Goal: Task Accomplishment & Management: Use online tool/utility

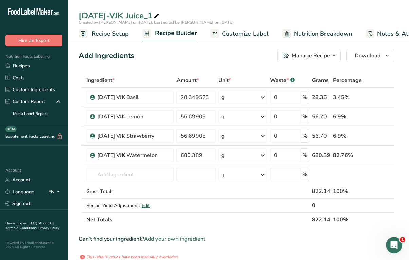
click at [322, 56] on div "Manage Recipe" at bounding box center [310, 56] width 38 height 8
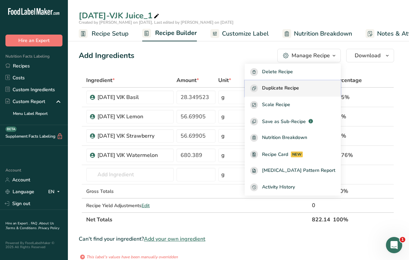
click at [299, 89] on span "Duplicate Recipe" at bounding box center [280, 88] width 37 height 8
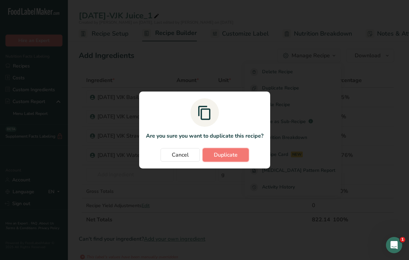
click at [225, 158] on span "Duplicate" at bounding box center [226, 155] width 24 height 8
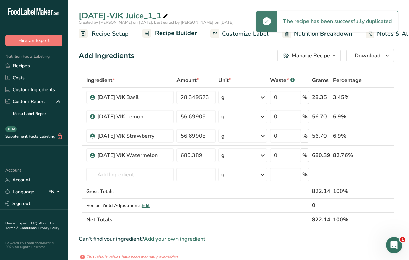
click at [139, 13] on div "8.6.25-VJK Juice_1_1" at bounding box center [124, 15] width 91 height 12
drag, startPoint x: 163, startPoint y: 16, endPoint x: 143, endPoint y: 16, distance: 20.3
click at [143, 16] on input "8.6.25-VJK Juice_1_1" at bounding box center [238, 15] width 319 height 12
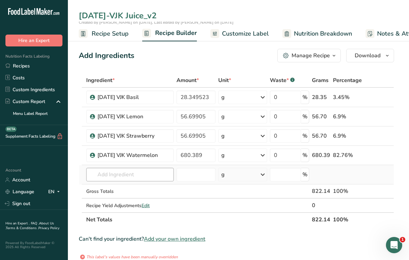
type input "8.6.25-VJK Juice_v2"
click at [135, 172] on input "text" at bounding box center [129, 175] width 87 height 14
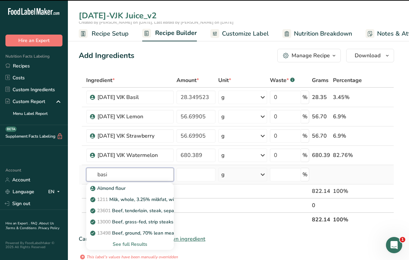
type input "basil"
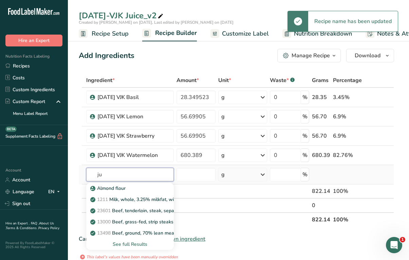
type input "j"
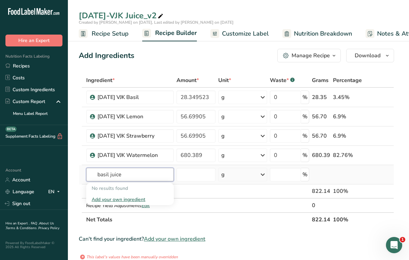
click at [133, 175] on input "basil juice" at bounding box center [129, 175] width 87 height 14
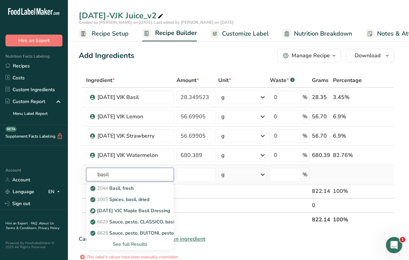
type input "basil"
click at [143, 243] on div "See full Results" at bounding box center [130, 244] width 77 height 7
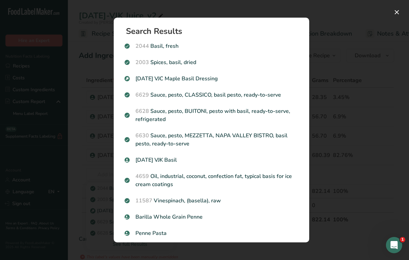
click at [371, 43] on div "Search results modal" at bounding box center [204, 130] width 409 height 260
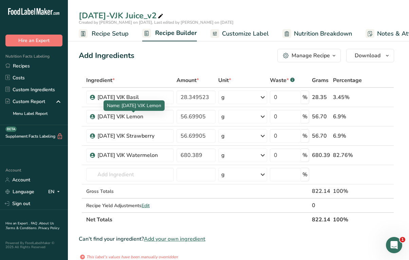
click at [120, 101] on div "Name: 8.6.25 VJK Lemon" at bounding box center [133, 105] width 61 height 11
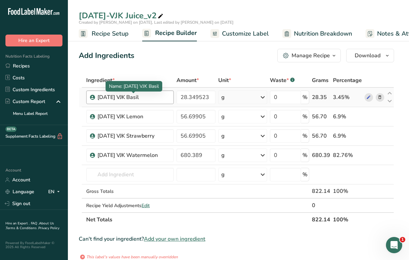
click at [120, 97] on div "8.6.25 VJK Basil" at bounding box center [133, 97] width 72 height 8
copy div "8.6.25 VJK Basil"
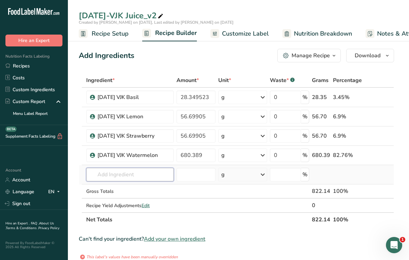
click at [116, 176] on input "text" at bounding box center [129, 175] width 87 height 14
paste input "8.6.25 VJK Basil"
type input "8.6.25 VJK Basil"
click at [124, 118] on div "8.6.25 VJK Lemon" at bounding box center [133, 117] width 72 height 8
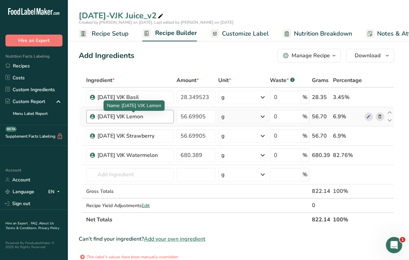
click at [124, 118] on div "8.6.25 VJK Lemon" at bounding box center [133, 117] width 72 height 8
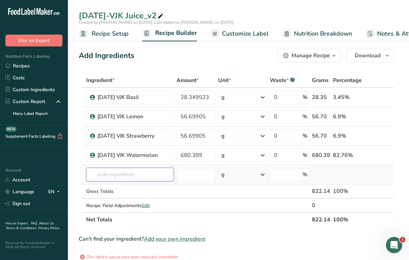
click at [125, 175] on input "text" at bounding box center [129, 175] width 87 height 14
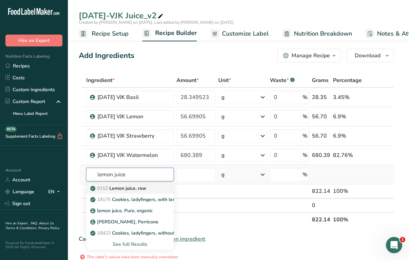
type input "lemon juice"
click at [133, 186] on p "9152 Lemon juice, raw" at bounding box center [119, 188] width 55 height 7
type input "Lemon juice, raw"
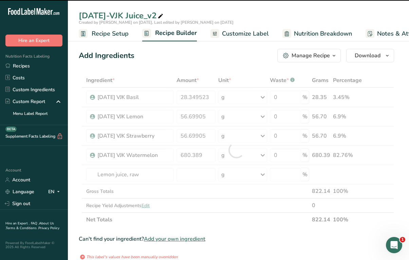
type input "0"
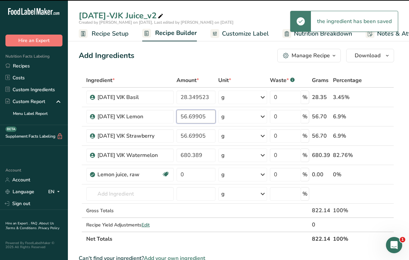
click at [186, 119] on input "56.69905" at bounding box center [195, 117] width 39 height 14
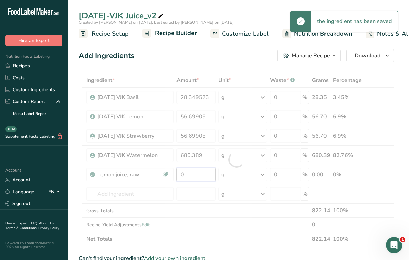
drag, startPoint x: 195, startPoint y: 174, endPoint x: 150, endPoint y: 174, distance: 44.8
click at [150, 174] on div "Ingredient * Amount * Unit * Waste * .a-a{fill:#347362;}.b-a{fill:#fff;} Grams …" at bounding box center [236, 159] width 315 height 173
paste input "56.69905"
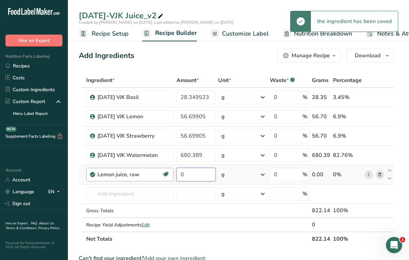
drag, startPoint x: 192, startPoint y: 176, endPoint x: 156, endPoint y: 176, distance: 36.3
click at [156, 176] on tr "Lemon juice, raw Source of Antioxidants Dairy free Gluten free Vegan Vegetarian…" at bounding box center [236, 174] width 314 height 19
paste input "56.69905"
type input "56.69905"
click at [172, 213] on div "Ingredient * Amount * Unit * Waste * .a-a{fill:#347362;}.b-a{fill:#fff;} Grams …" at bounding box center [236, 159] width 315 height 173
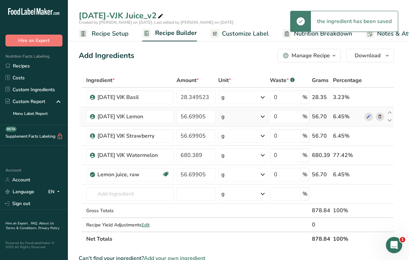
click at [380, 119] on icon at bounding box center [379, 116] width 5 height 7
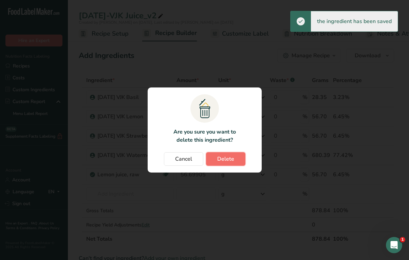
click at [239, 158] on button "Delete" at bounding box center [225, 159] width 39 height 14
type input "680.389"
type input "56.69905"
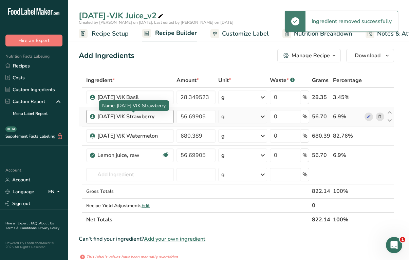
click at [127, 118] on div "8.6.25 VJK Strawberry" at bounding box center [133, 117] width 72 height 8
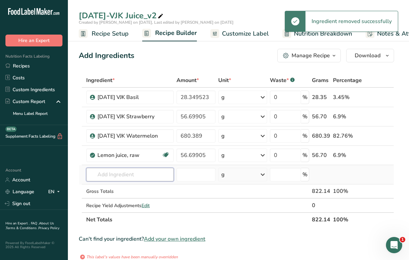
click at [131, 180] on input "text" at bounding box center [129, 175] width 87 height 14
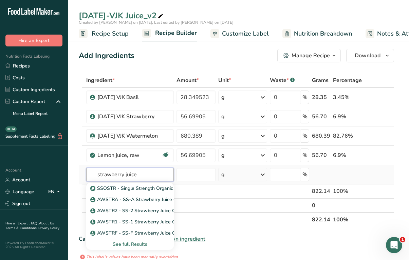
type input "strawberry juice"
click at [135, 243] on div "See full Results" at bounding box center [130, 244] width 77 height 7
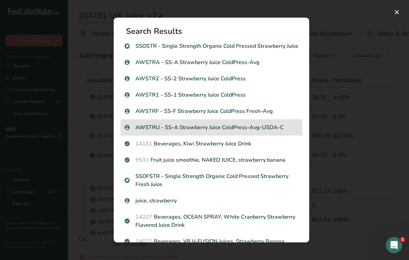
click at [219, 130] on p "AWSTRU - SS-A Strawberry Juice ColdPress-Avg-USDA-C" at bounding box center [211, 127] width 174 height 8
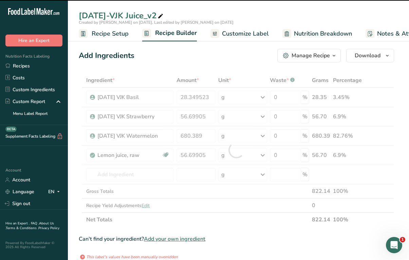
type input "0"
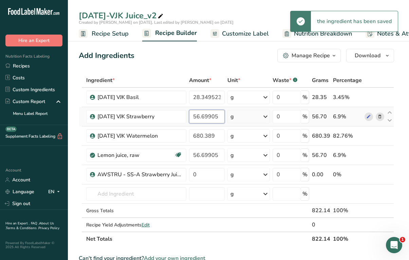
click at [203, 118] on input "56.69905" at bounding box center [207, 117] width 36 height 14
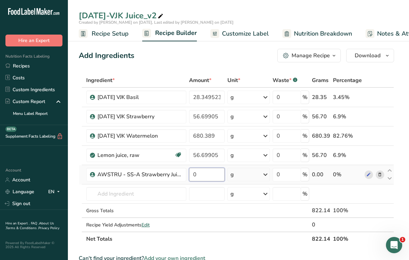
click at [201, 176] on div "Ingredient * Amount * Unit * Waste * .a-a{fill:#347362;}.b-a{fill:#fff;} Grams …" at bounding box center [236, 159] width 315 height 173
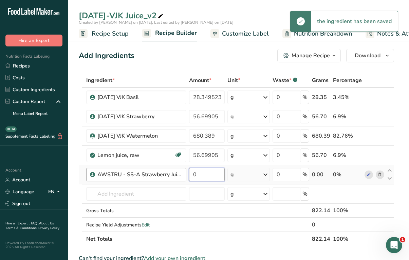
drag, startPoint x: 204, startPoint y: 175, endPoint x: 165, endPoint y: 173, distance: 39.4
click at [165, 173] on tr "AWSTRU - SS-A Strawberry Juice ColdPress-Avg-USDA-C 0 g Weight Units g kg mg Se…" at bounding box center [236, 174] width 314 height 19
paste input "56.69905"
type input "56.69905"
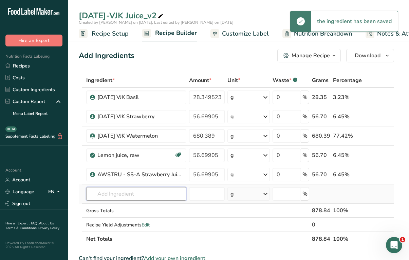
click at [174, 199] on div "Ingredient * Amount * Unit * Waste * .a-a{fill:#347362;}.b-a{fill:#fff;} Grams …" at bounding box center [236, 159] width 315 height 173
click at [376, 116] on span at bounding box center [379, 117] width 8 height 8
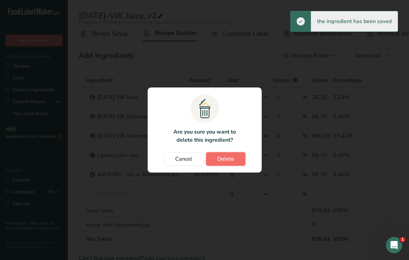
click at [225, 164] on button "Delete" at bounding box center [225, 159] width 39 height 14
type input "680.389"
type input "56.69905"
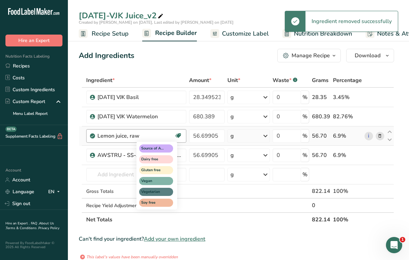
click at [157, 165] on div "Source of Antioxidants Dairy free Gluten free Vegan Vegetarian Soy free" at bounding box center [156, 176] width 41 height 68
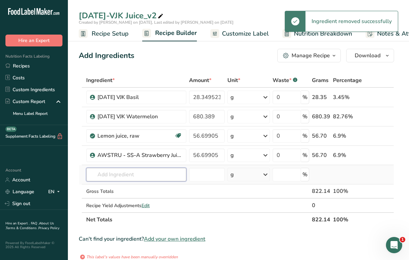
click at [114, 174] on input "text" at bounding box center [136, 175] width 100 height 14
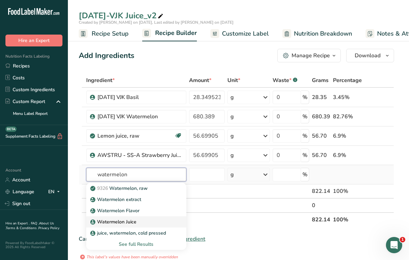
type input "watermelon"
click at [130, 221] on p "Watermelon Juice" at bounding box center [114, 221] width 45 height 7
type input "Watermelon Juice"
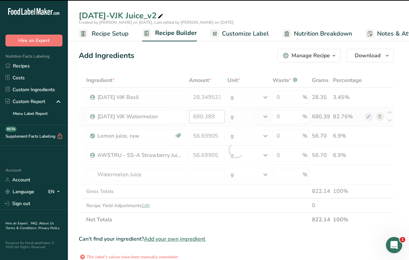
type input "0"
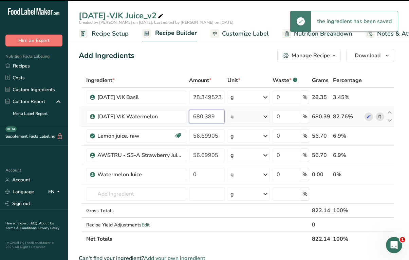
click at [205, 116] on input "680.389" at bounding box center [207, 117] width 36 height 14
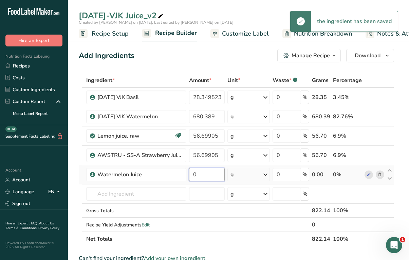
click at [209, 172] on div "Ingredient * Amount * Unit * Waste * .a-a{fill:#347362;}.b-a{fill:#fff;} Grams …" at bounding box center [236, 159] width 315 height 173
drag, startPoint x: 207, startPoint y: 175, endPoint x: 162, endPoint y: 175, distance: 45.4
click at [164, 175] on tr "Watermelon Juice 0 g Weight Units g kg mg See more Volume Units l mL fl oz See …" at bounding box center [236, 174] width 314 height 19
paste input "680.389"
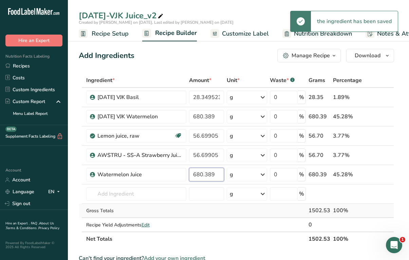
type input "680.389"
click at [180, 206] on div "Ingredient * Amount * Unit * Waste * .a-a{fill:#347362;}.b-a{fill:#fff;} Grams …" at bounding box center [236, 159] width 315 height 173
click at [380, 116] on icon at bounding box center [379, 116] width 5 height 7
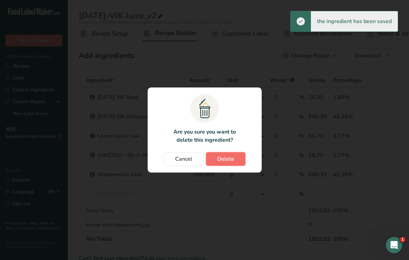
click at [236, 158] on button "Delete" at bounding box center [225, 159] width 39 height 14
type input "56.69905"
type input "680.389"
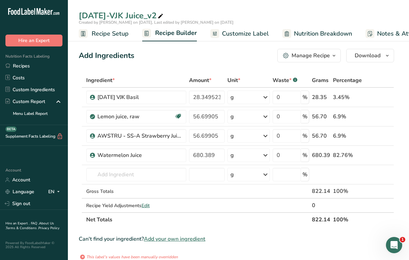
click at [117, 31] on span "Recipe Setup" at bounding box center [110, 33] width 37 height 9
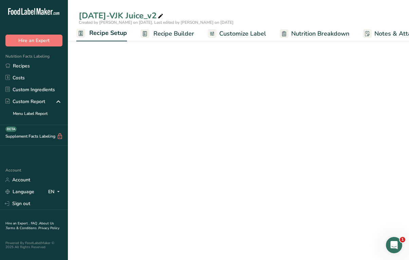
select select "5"
select select "22"
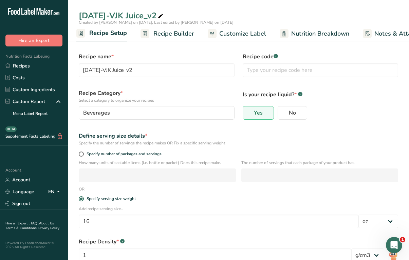
scroll to position [0, 0]
click at [165, 28] on link "Recipe Builder" at bounding box center [167, 33] width 54 height 15
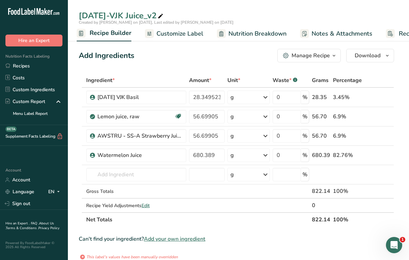
click at [250, 36] on span "Nutrition Breakdown" at bounding box center [257, 33] width 58 height 9
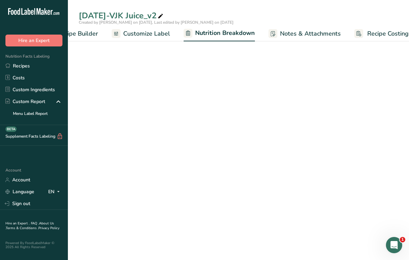
select select "Calories"
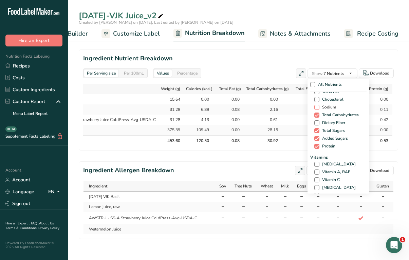
scroll to position [52, 0]
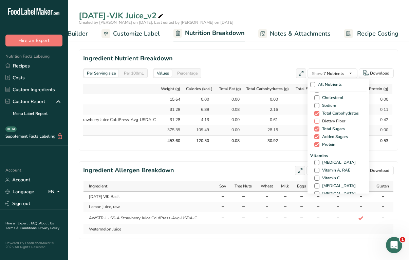
click at [316, 120] on span at bounding box center [316, 121] width 5 height 5
click at [316, 120] on input "Dietary Fiber" at bounding box center [316, 121] width 4 height 4
checkbox input "true"
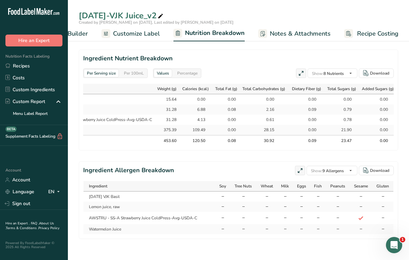
click at [283, 58] on h2 "Ingredient Nutrient Breakdown" at bounding box center [238, 58] width 310 height 9
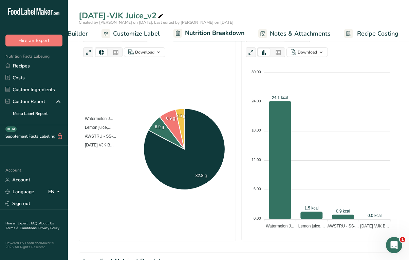
scroll to position [71, 0]
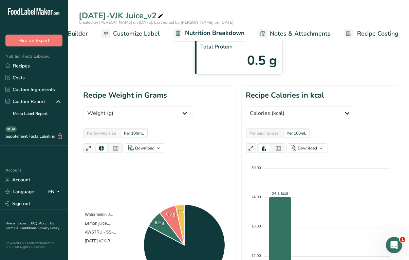
click at [76, 31] on span "Recipe Builder" at bounding box center [67, 33] width 41 height 9
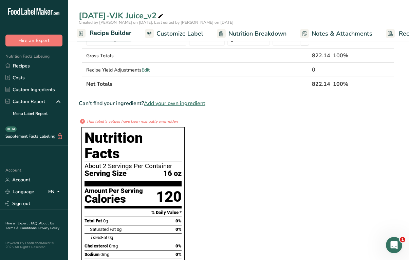
scroll to position [46, 0]
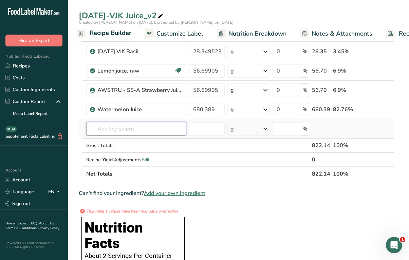
click at [154, 123] on input "text" at bounding box center [136, 129] width 100 height 14
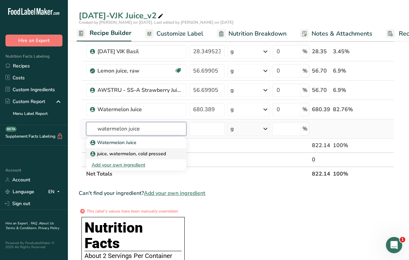
type input "watermelon juice"
click at [159, 152] on p "juice, watermelon, cold pressed" at bounding box center [129, 153] width 74 height 7
type input "juice, watermelon, cold pressed"
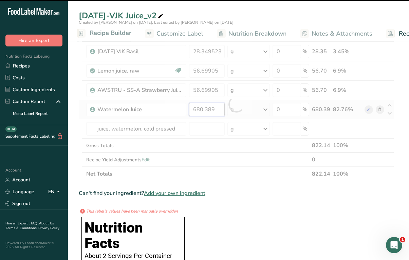
type input "0"
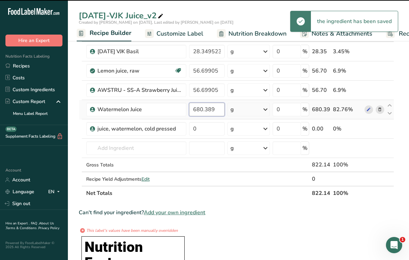
click at [203, 108] on input "680.389" at bounding box center [207, 110] width 36 height 14
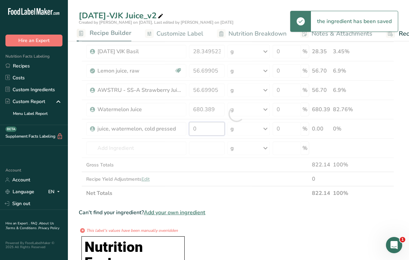
drag, startPoint x: 211, startPoint y: 132, endPoint x: 182, endPoint y: 132, distance: 29.2
click at [182, 132] on div "Ingredient * Amount * Unit * Waste * .a-a{fill:#347362;}.b-a{fill:#fff;} Grams …" at bounding box center [236, 113] width 315 height 173
paste input "680.389"
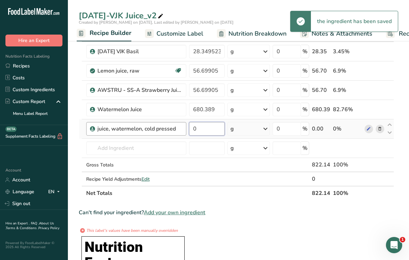
drag, startPoint x: 212, startPoint y: 128, endPoint x: 167, endPoint y: 128, distance: 45.1
click at [169, 128] on tr "juice, watermelon, cold pressed 0 g Weight Units g kg mg See more Volume Units …" at bounding box center [236, 128] width 314 height 19
paste input "680.389"
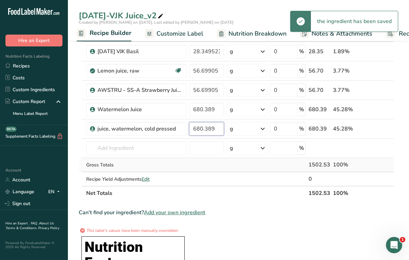
type input "680.389"
click at [219, 167] on div "Ingredient * Amount * Unit * Waste * .a-a{fill:#347362;}.b-a{fill:#fff;} Grams …" at bounding box center [236, 113] width 315 height 173
click at [381, 110] on icon at bounding box center [379, 109] width 5 height 7
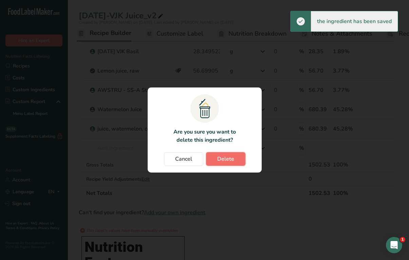
click at [228, 154] on button "Delete" at bounding box center [225, 159] width 39 height 14
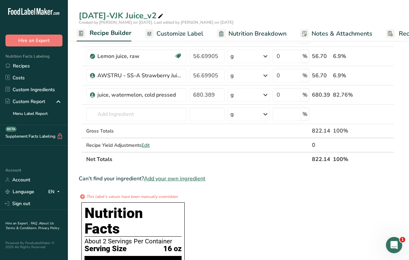
scroll to position [18, 0]
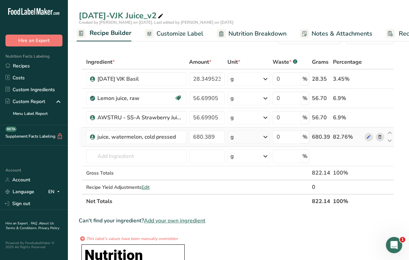
click at [378, 136] on icon at bounding box center [379, 137] width 5 height 7
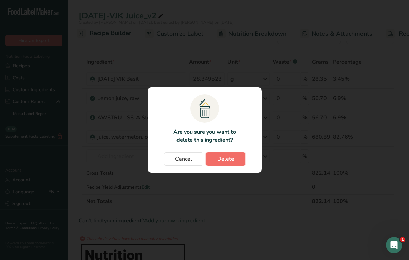
click at [230, 158] on span "Delete" at bounding box center [225, 159] width 17 height 8
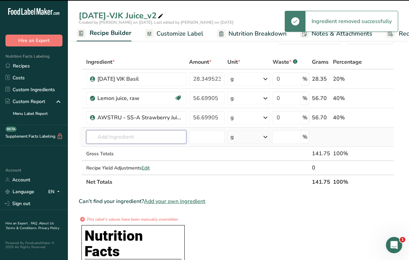
click at [121, 143] on input "text" at bounding box center [136, 137] width 100 height 14
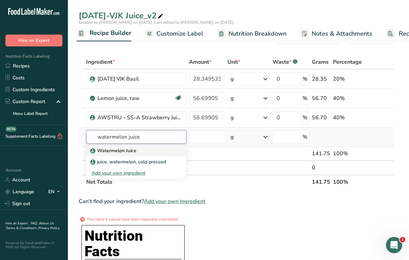
type input "watermelon juice"
click at [121, 152] on p "Watermelon Juice" at bounding box center [114, 150] width 45 height 7
type input "Watermelon Juice"
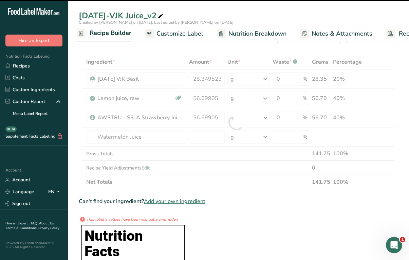
type input "0"
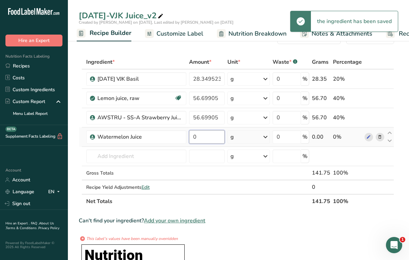
click at [198, 140] on input "0" at bounding box center [207, 137] width 36 height 14
drag, startPoint x: 205, startPoint y: 137, endPoint x: 145, endPoint y: 137, distance: 60.0
click at [145, 137] on tr "Watermelon Juice 0 g Weight Units g kg mg See more Volume Units l mL fl oz See …" at bounding box center [236, 136] width 314 height 19
paste input "680.389"
type input "680.389"
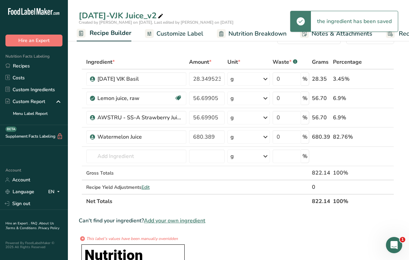
click at [242, 199] on div "Ingredient * Amount * Unit * Waste * .a-a{fill:#347362;}.b-a{fill:#fff;} Grams …" at bounding box center [236, 132] width 315 height 154
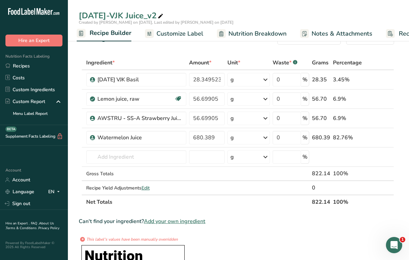
scroll to position [0, 0]
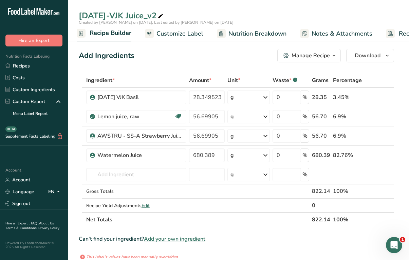
click at [266, 28] on link "Nutrition Breakdown" at bounding box center [252, 33] width 70 height 15
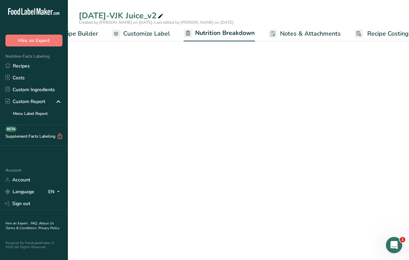
scroll to position [0, 108]
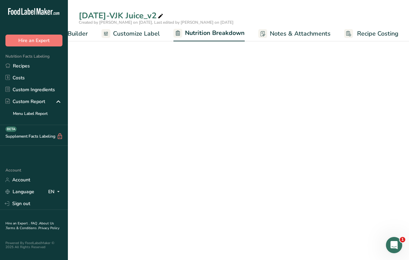
select select "Calories"
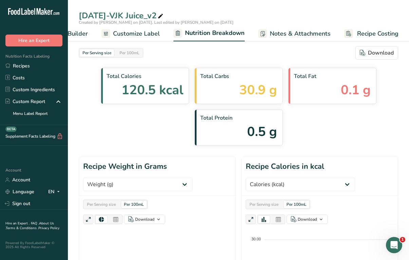
click at [123, 32] on span "Customize Label" at bounding box center [136, 33] width 47 height 9
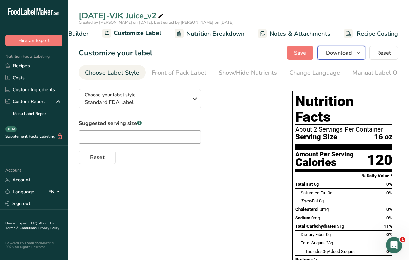
click at [337, 54] on span "Download" at bounding box center [338, 53] width 26 height 8
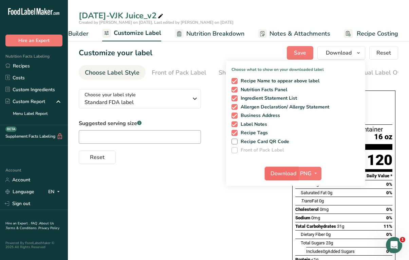
click at [284, 173] on span "Download" at bounding box center [283, 174] width 26 height 8
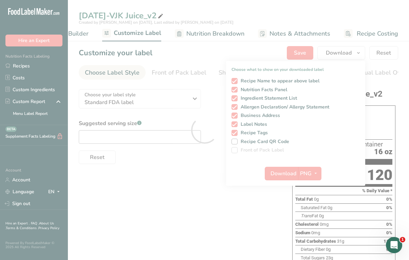
click at [208, 35] on div at bounding box center [204, 130] width 409 height 260
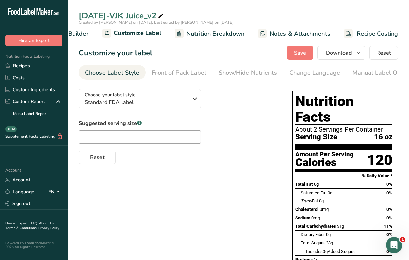
click at [219, 32] on span "Nutrition Breakdown" at bounding box center [215, 33] width 58 height 9
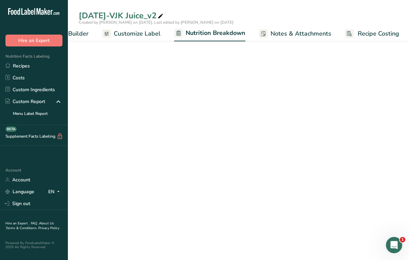
scroll to position [0, 108]
select select "Calories"
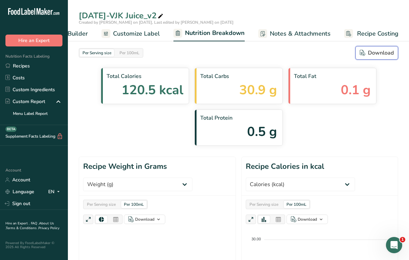
click at [378, 53] on div "Download" at bounding box center [376, 53] width 34 height 8
click at [80, 37] on span "Recipe Builder" at bounding box center [67, 33] width 41 height 9
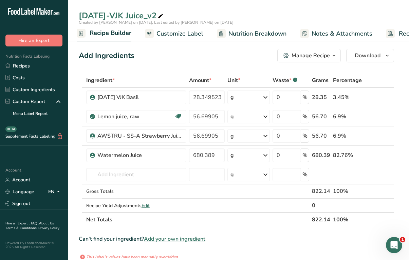
click at [173, 26] on link "Customize Label" at bounding box center [174, 33] width 58 height 15
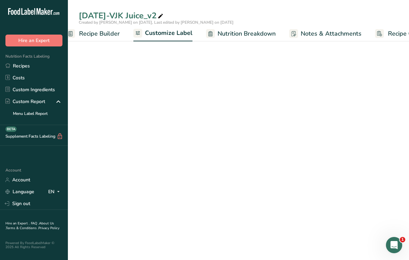
scroll to position [0, 107]
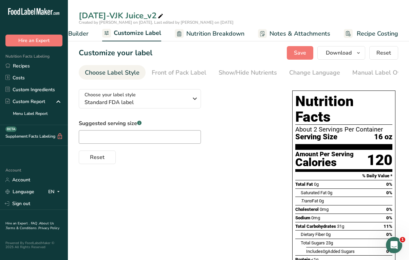
click at [213, 30] on span "Nutrition Breakdown" at bounding box center [215, 33] width 58 height 9
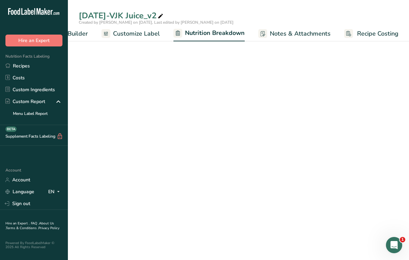
select select "Calories"
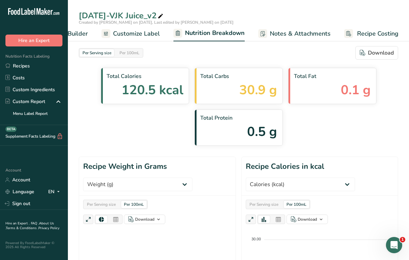
click at [124, 37] on span "Customize Label" at bounding box center [136, 33] width 47 height 9
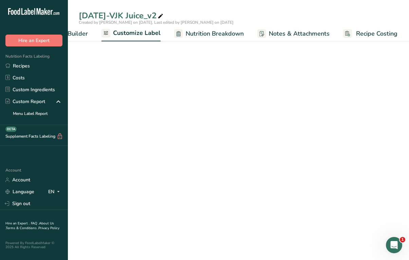
scroll to position [0, 107]
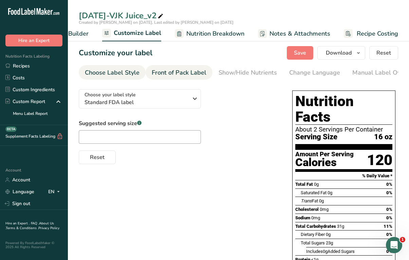
click at [177, 77] on div "Front of Pack Label" at bounding box center [179, 72] width 55 height 9
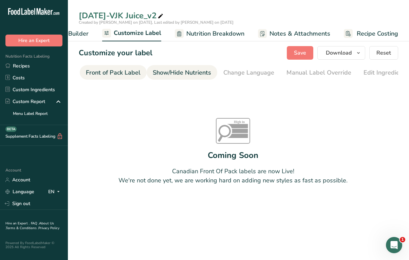
click at [180, 76] on div "Show/Hide Nutrients" at bounding box center [182, 72] width 58 height 9
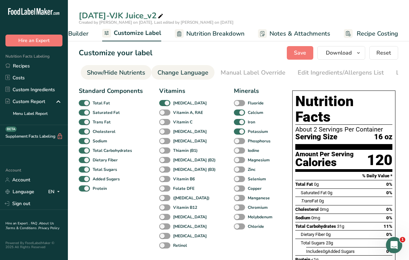
click at [202, 73] on div "Change Language" at bounding box center [182, 72] width 51 height 9
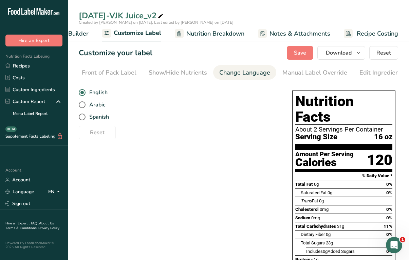
scroll to position [0, 57]
click at [80, 31] on span "Recipe Builder" at bounding box center [68, 33] width 41 height 9
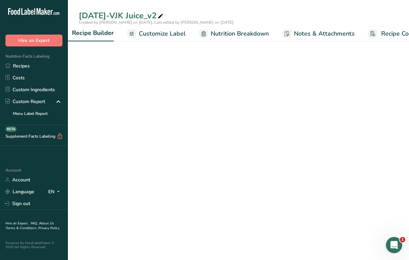
scroll to position [0, 65]
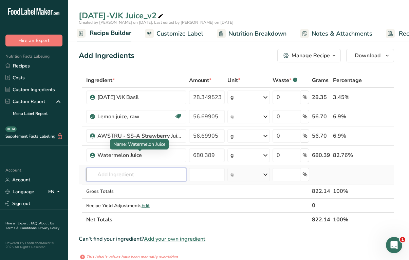
click at [145, 177] on input "text" at bounding box center [136, 175] width 100 height 14
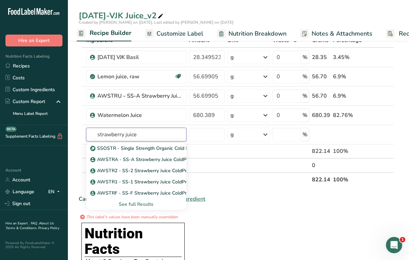
scroll to position [48, 0]
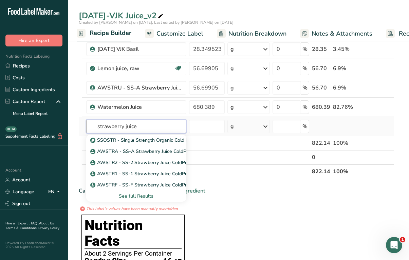
type input "strawberry juice"
click at [143, 195] on div "See full Results" at bounding box center [136, 196] width 89 height 7
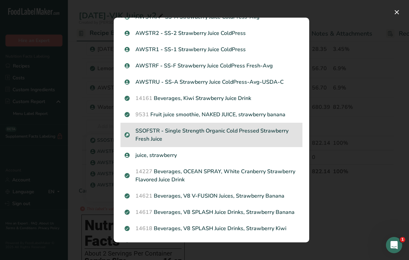
scroll to position [19, 0]
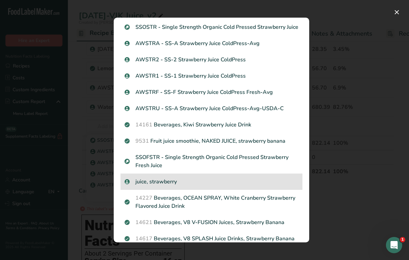
click at [170, 182] on p "juice, strawberry" at bounding box center [211, 182] width 174 height 8
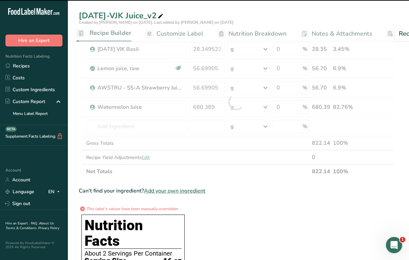
type input "0"
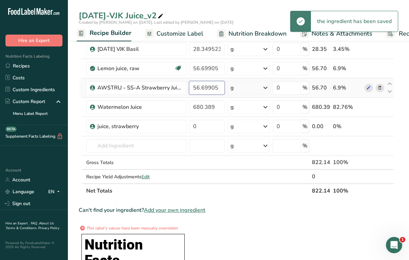
click at [209, 88] on input "56.69905" at bounding box center [207, 88] width 36 height 14
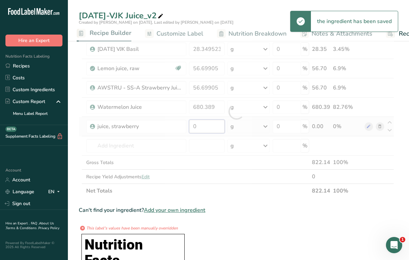
click at [204, 121] on div "Ingredient * Amount * Unit * Waste * .a-a{fill:#347362;}.b-a{fill:#fff;} Grams …" at bounding box center [236, 111] width 315 height 173
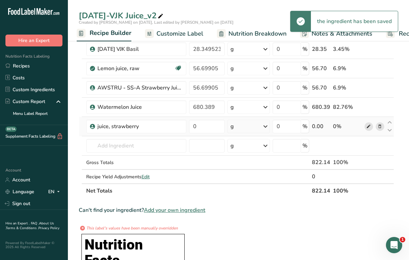
click at [370, 126] on div "Ingredient * Amount * Unit * Waste * .a-a{fill:#347362;}.b-a{fill:#fff;} Grams …" at bounding box center [236, 111] width 315 height 173
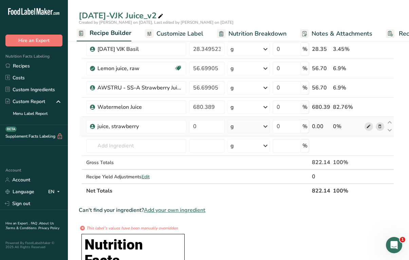
click at [369, 126] on icon at bounding box center [368, 126] width 5 height 7
click at [140, 126] on div "juice, strawberry" at bounding box center [139, 126] width 85 height 8
click at [137, 146] on input "text" at bounding box center [136, 146] width 100 height 14
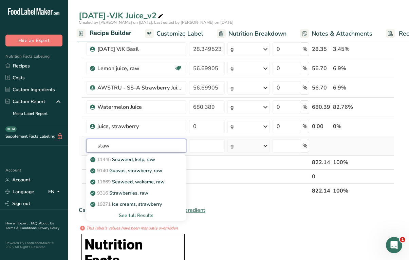
type input "staw"
click at [251, 193] on th "Net Totals" at bounding box center [197, 190] width 225 height 14
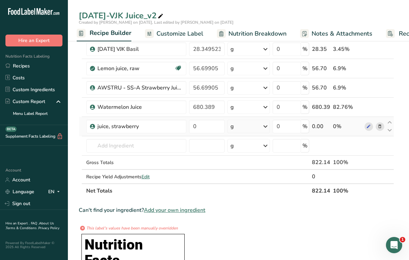
click at [376, 127] on span at bounding box center [379, 126] width 8 height 8
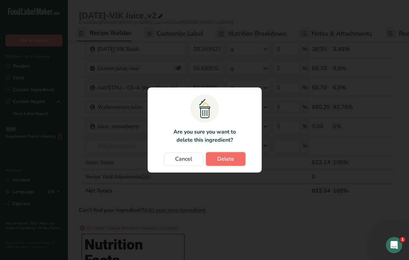
click at [221, 162] on span "Delete" at bounding box center [225, 159] width 17 height 8
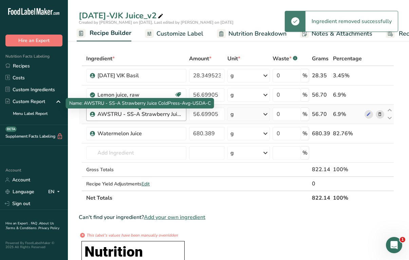
scroll to position [0, 0]
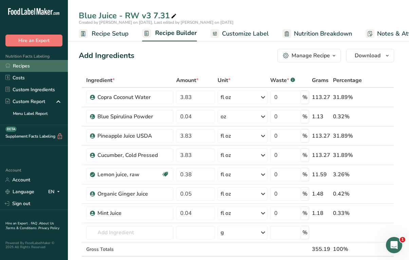
click at [32, 69] on link "Recipes" at bounding box center [34, 66] width 68 height 12
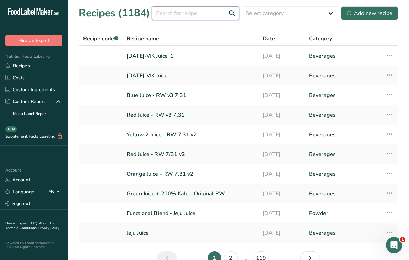
click at [214, 15] on input "text" at bounding box center [195, 13] width 87 height 14
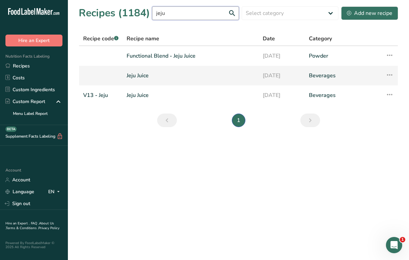
type input "jeju"
click at [144, 73] on link "Jeju Juice" at bounding box center [190, 75] width 128 height 14
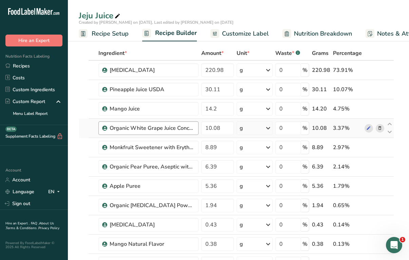
scroll to position [29, 0]
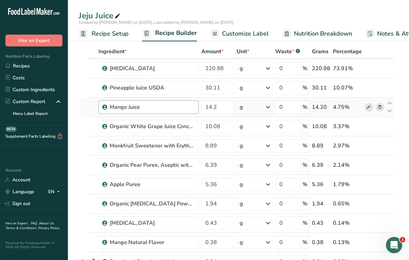
click at [125, 101] on div "Mango Juice" at bounding box center [148, 107] width 100 height 14
click at [126, 103] on div "Mango Juice" at bounding box center [152, 107] width 85 height 8
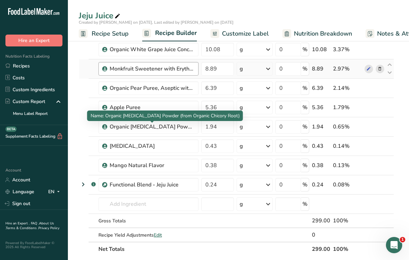
scroll to position [113, 0]
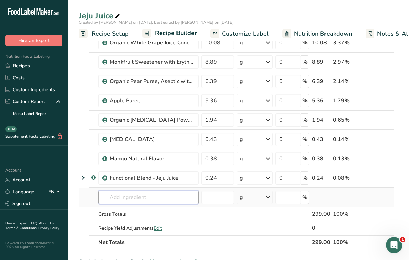
click at [132, 195] on input "text" at bounding box center [148, 198] width 100 height 14
paste input "Mango Juice"
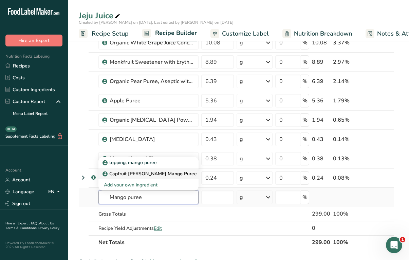
type input "Mango puree"
click at [153, 173] on p "Capfruit [PERSON_NAME] Mango Puree" at bounding box center [150, 173] width 93 height 7
type input "Capfruit [PERSON_NAME] Mango Puree"
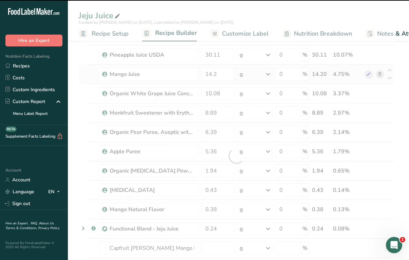
type input "0"
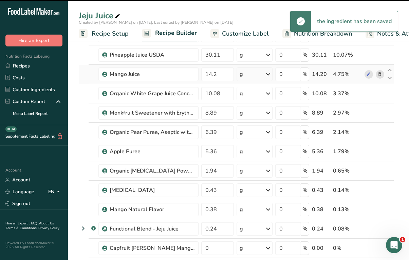
scroll to position [61, 0]
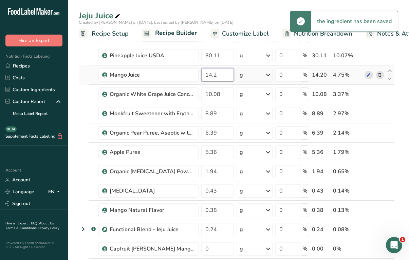
click at [213, 77] on input "14.2" at bounding box center [217, 75] width 33 height 14
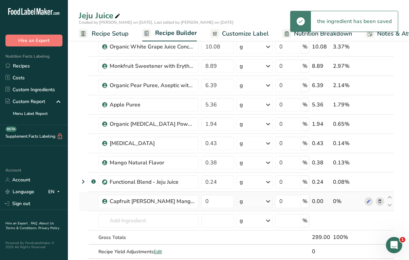
scroll to position [111, 0]
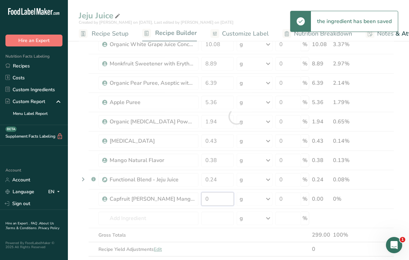
drag, startPoint x: 215, startPoint y: 200, endPoint x: 173, endPoint y: 200, distance: 42.7
click at [173, 200] on div "Ingredient * Amount * Unit * Waste * .a-a{fill:#347362;}.b-a{fill:#fff;} Grams …" at bounding box center [236, 116] width 315 height 308
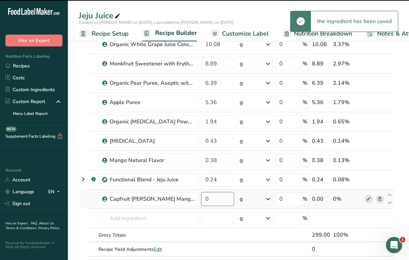
click at [219, 200] on input "0" at bounding box center [217, 199] width 33 height 14
paste input "14.2"
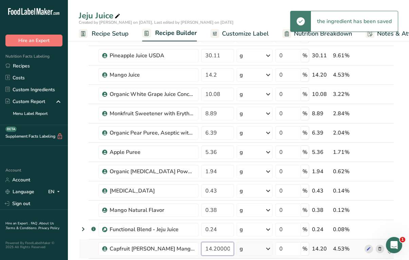
scroll to position [47, 0]
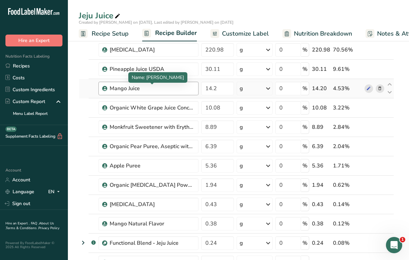
click at [163, 92] on div "Ingredient * Amount * Unit * Waste * .a-a{fill:#347362;}.b-a{fill:#fff;} Grams …" at bounding box center [236, 180] width 315 height 308
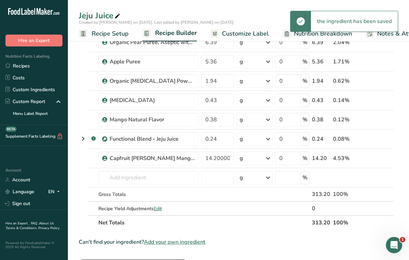
scroll to position [133, 0]
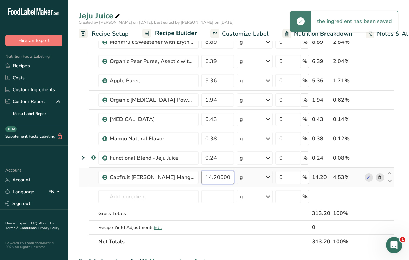
click at [211, 174] on input "14.200003" at bounding box center [217, 178] width 33 height 14
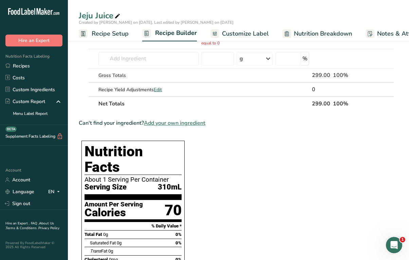
type input "-0.000002"
click at [251, 193] on section "Ingredient * Amount * Unit * Waste * .a-a{fill:#347362;}.b-a{fill:#fff;} Grams …" at bounding box center [236, 224] width 315 height 883
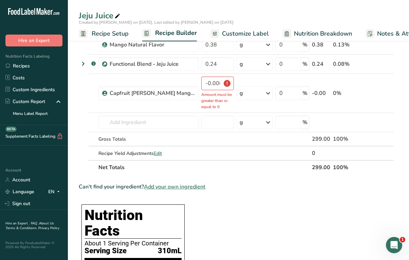
scroll to position [206, 0]
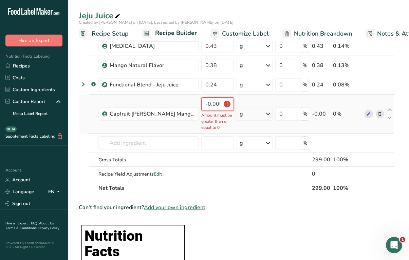
click at [214, 111] on input "-0.000002" at bounding box center [217, 104] width 33 height 14
click at [214, 109] on input "-0.000002" at bounding box center [217, 104] width 33 height 14
click at [212, 106] on input "-0.000002" at bounding box center [217, 104] width 33 height 14
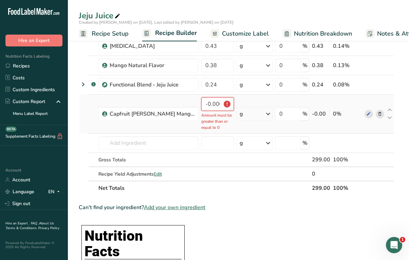
click at [212, 106] on input "-0.000002" at bounding box center [217, 104] width 33 height 14
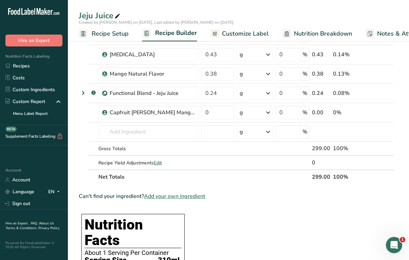
scroll to position [195, 0]
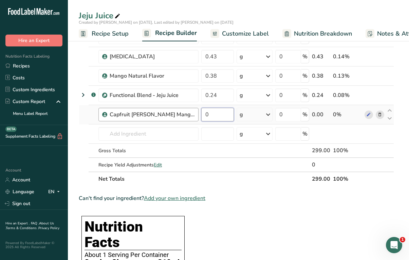
drag, startPoint x: 210, startPoint y: 117, endPoint x: 183, endPoint y: 117, distance: 26.4
click at [184, 117] on tr "Capfruit [PERSON_NAME] Mango Puree 0 g Weight Units g kg mg See more Volume Uni…" at bounding box center [236, 114] width 314 height 19
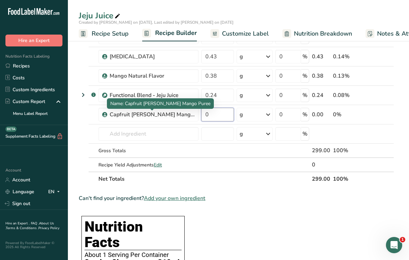
paste input "14.2"
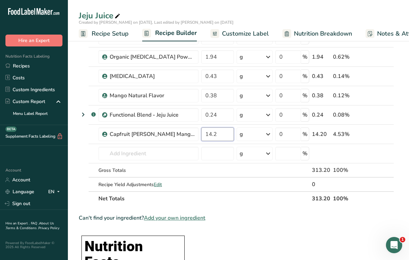
scroll to position [165, 0]
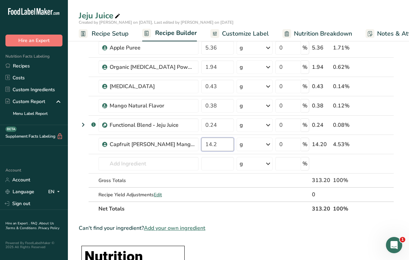
type input "14.2"
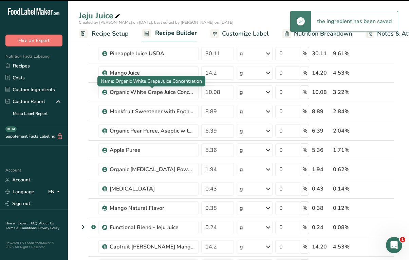
scroll to position [45, 0]
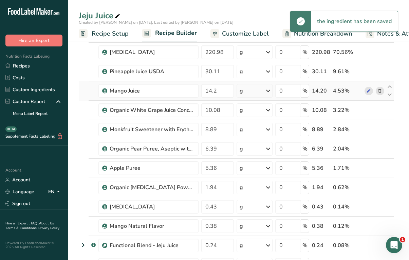
click at [380, 92] on icon at bounding box center [379, 90] width 5 height 7
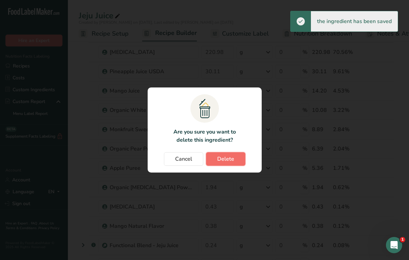
click at [221, 154] on button "Delete" at bounding box center [225, 159] width 39 height 14
type input "10.08"
type input "8.89"
type input "6.39"
type input "5.36"
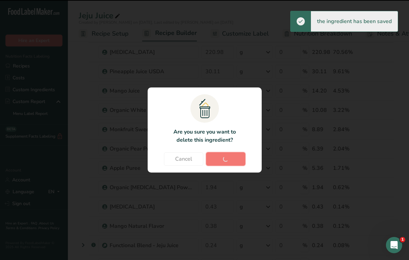
type input "1.94"
type input "0.43"
type input "0.38"
type input "0.24"
type input "14.2"
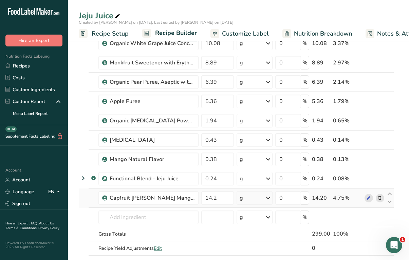
scroll to position [100, 0]
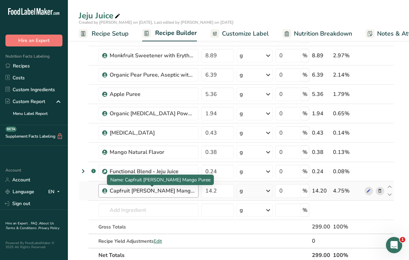
click at [162, 194] on div "Capfruit [PERSON_NAME] Mango Puree" at bounding box center [152, 191] width 85 height 8
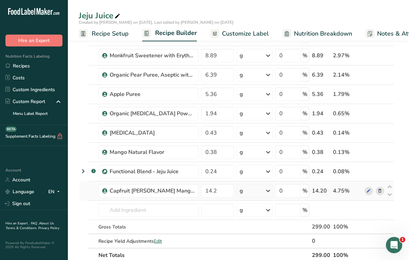
click at [379, 191] on icon at bounding box center [379, 190] width 5 height 7
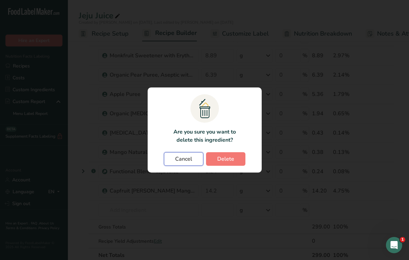
click at [188, 158] on span "Cancel" at bounding box center [183, 159] width 17 height 8
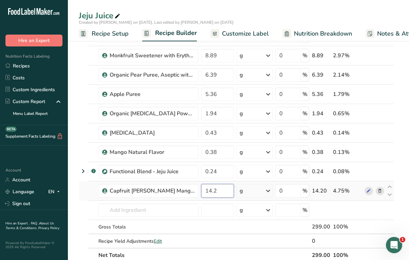
click at [211, 192] on input "14.2" at bounding box center [217, 191] width 33 height 14
click at [381, 192] on div "Ingredient * Amount * Unit * Waste * .a-a{fill:#347362;}.b-a{fill:#fff;} Grams …" at bounding box center [236, 118] width 315 height 289
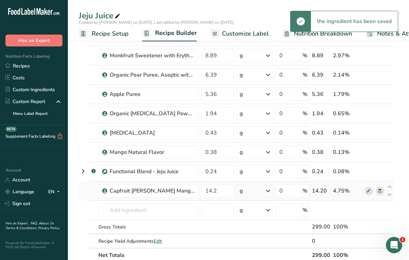
click at [380, 194] on span at bounding box center [379, 191] width 8 height 8
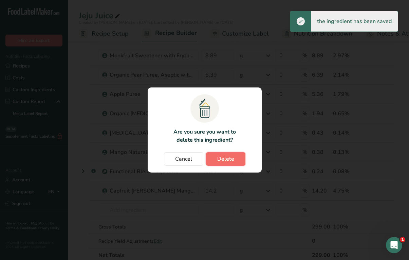
click at [217, 154] on button "Delete" at bounding box center [225, 159] width 39 height 14
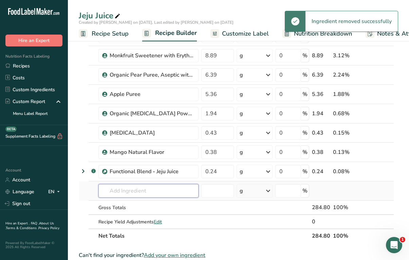
click at [149, 186] on input "text" at bounding box center [148, 191] width 100 height 14
paste input "14.2"
type input "14.2"
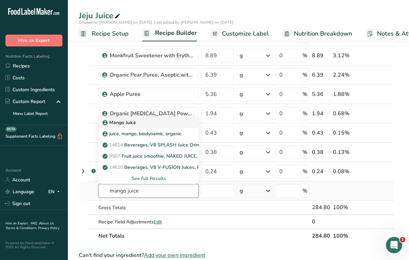
type input "mango juice"
click at [140, 123] on div "Mango Juice" at bounding box center [143, 122] width 78 height 7
type input "Mango Juice"
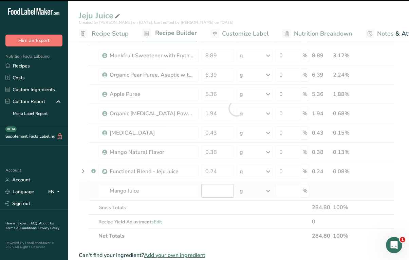
type input "0"
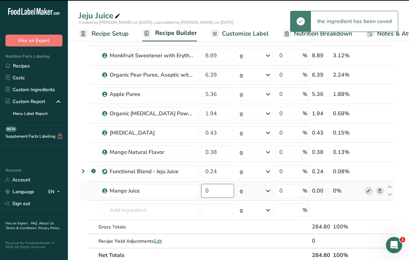
click at [215, 195] on input "0" at bounding box center [217, 191] width 33 height 14
drag, startPoint x: 219, startPoint y: 192, endPoint x: 182, endPoint y: 192, distance: 37.0
click at [182, 192] on tr "Mango Juice 0 g Weight Units g kg mg See more Volume Units l mL fl oz See more …" at bounding box center [236, 190] width 314 height 19
paste input "14.2"
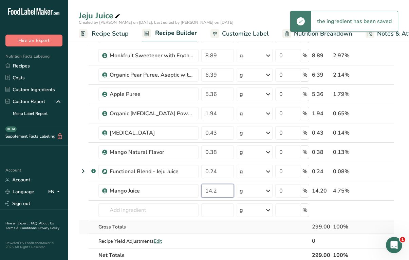
type input "14.2"
click at [204, 229] on div "Ingredient * Amount * Unit * Waste * .a-a{fill:#347362;}.b-a{fill:#fff;} Grams …" at bounding box center [236, 118] width 315 height 289
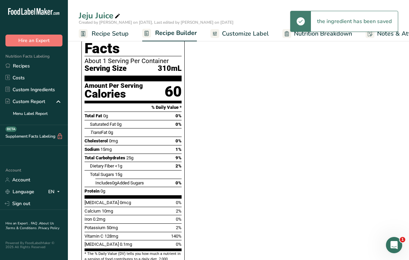
scroll to position [374, 0]
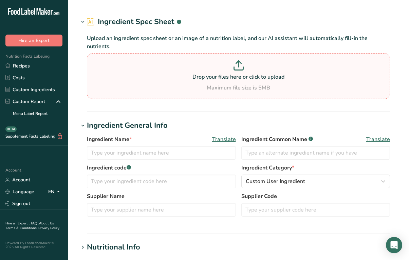
type input "juice, strawberry"
type input "80000000"
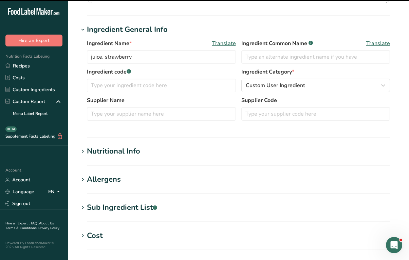
click at [130, 152] on div "Nutritional Info" at bounding box center [113, 151] width 53 height 11
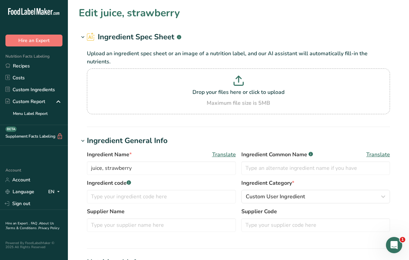
click at [79, 39] on span at bounding box center [83, 37] width 8 height 8
